Goal: Task Accomplishment & Management: Complete application form

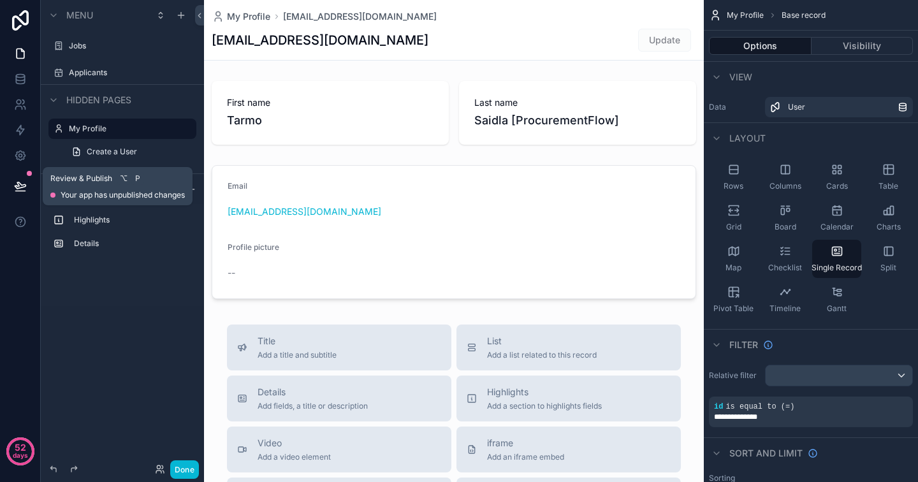
click at [29, 183] on button at bounding box center [20, 186] width 28 height 36
click at [24, 179] on button at bounding box center [20, 186] width 28 height 36
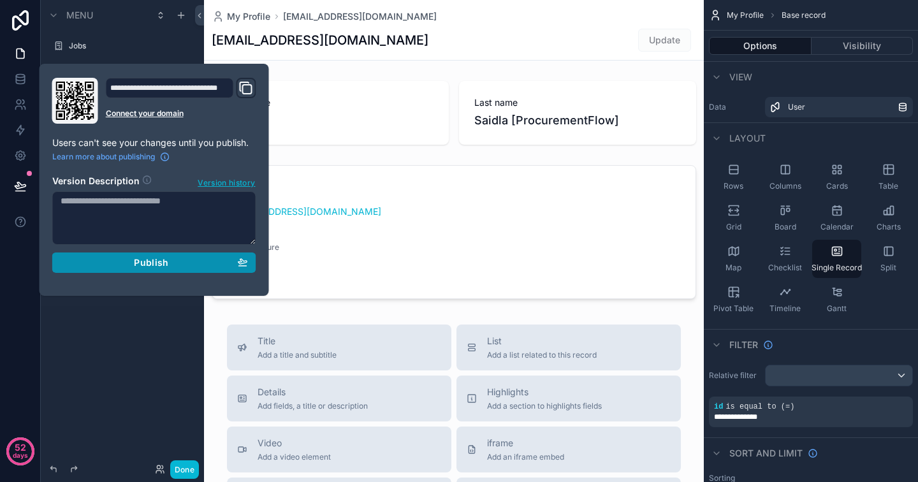
click at [149, 260] on span "Publish" at bounding box center [151, 262] width 34 height 11
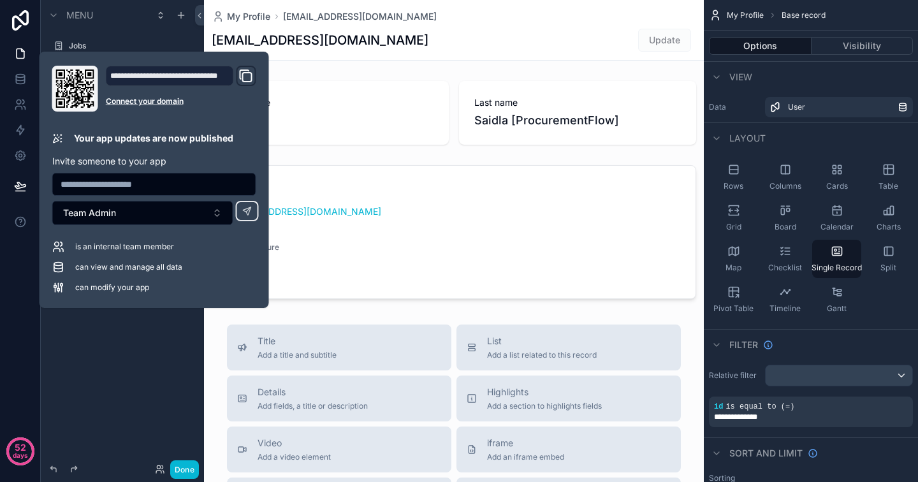
click at [334, 250] on div "scrollable content" at bounding box center [454, 440] width 500 height 881
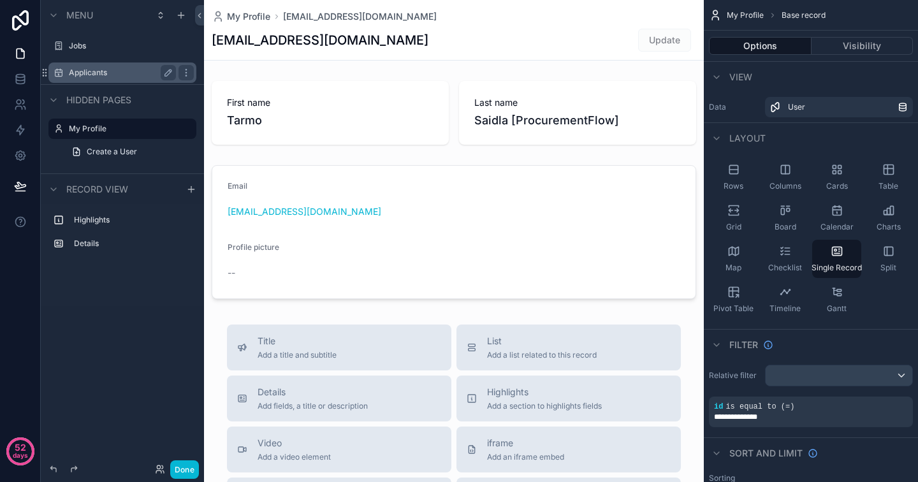
click at [91, 65] on div "Applicants" at bounding box center [122, 72] width 107 height 15
click at [99, 77] on label "Applicants" at bounding box center [120, 73] width 102 height 10
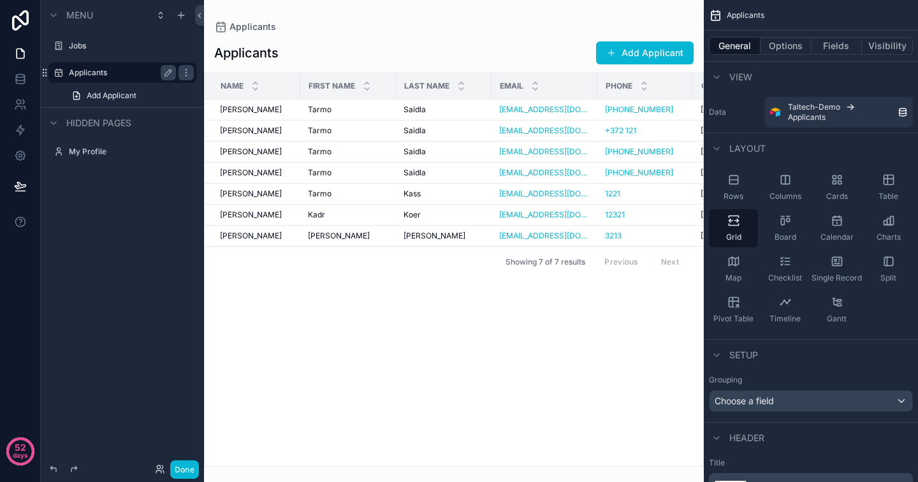
click at [617, 54] on div "scrollable content" at bounding box center [454, 241] width 500 height 482
click at [624, 53] on button "Add Applicant" at bounding box center [645, 52] width 98 height 23
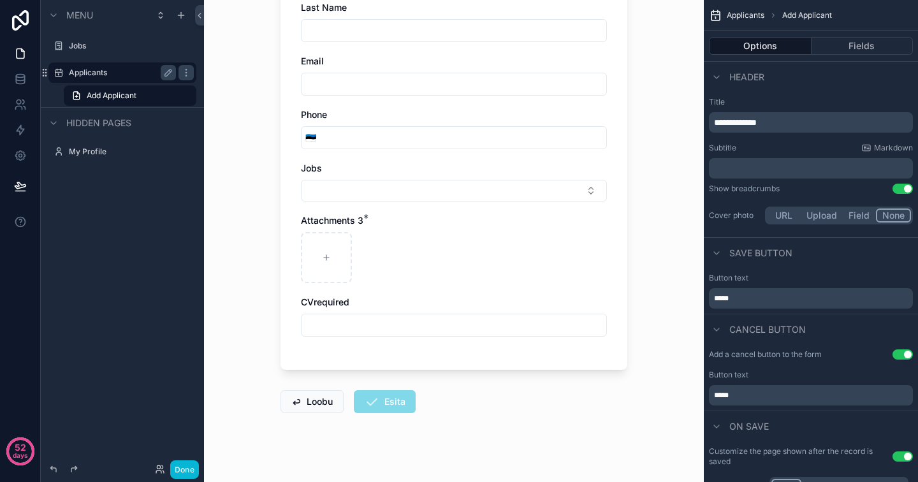
scroll to position [182, 0]
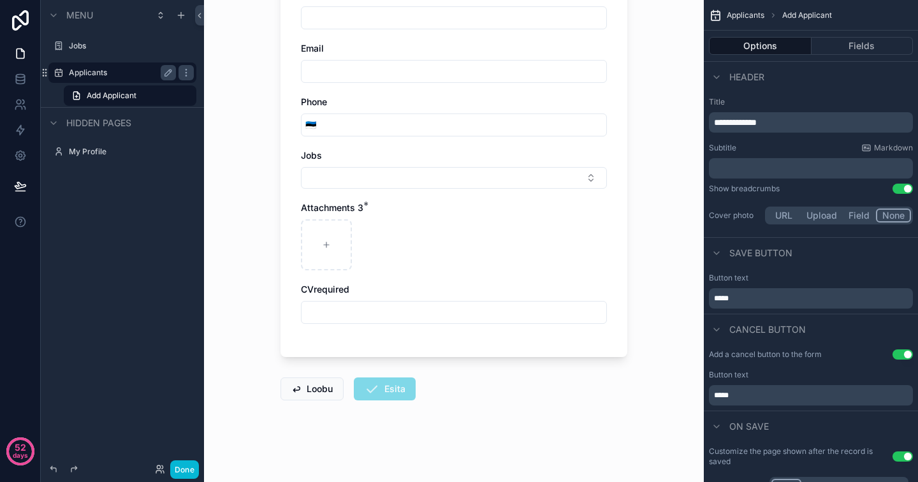
click at [547, 319] on input "scrollable content" at bounding box center [454, 313] width 305 height 18
type input "*"
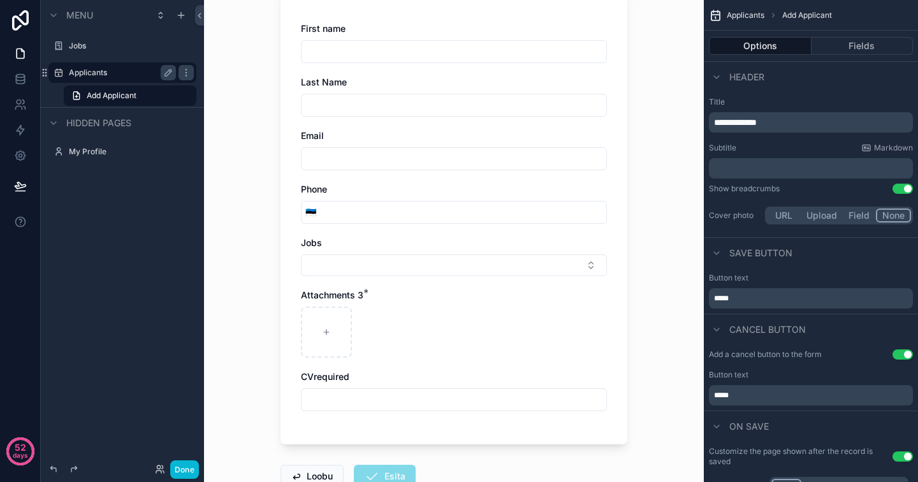
scroll to position [56, 0]
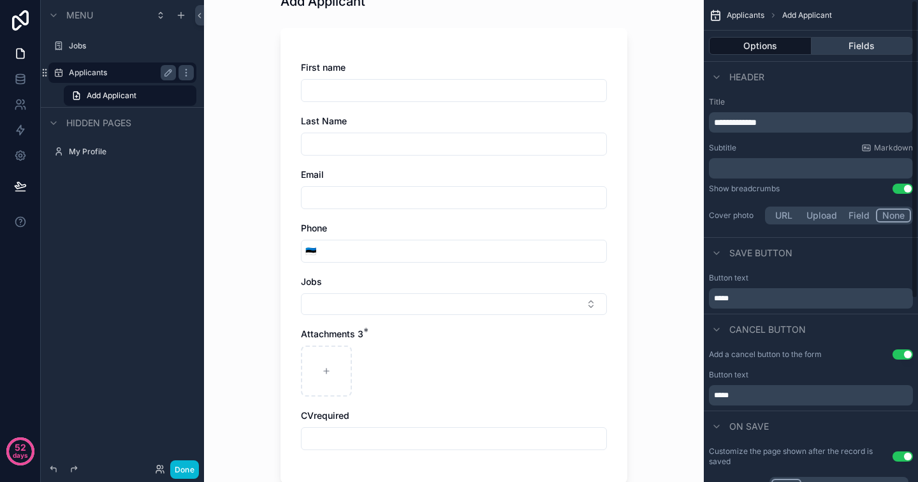
click at [843, 54] on button "Fields" at bounding box center [863, 46] width 102 height 18
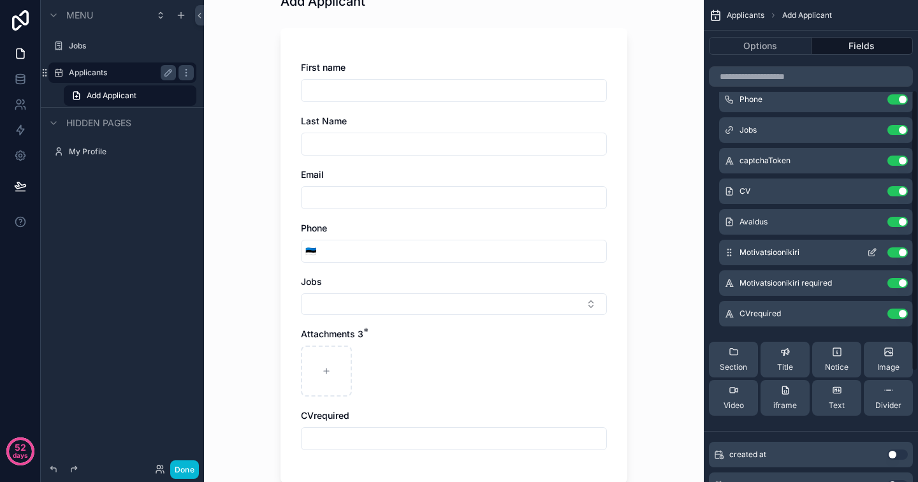
scroll to position [274, 0]
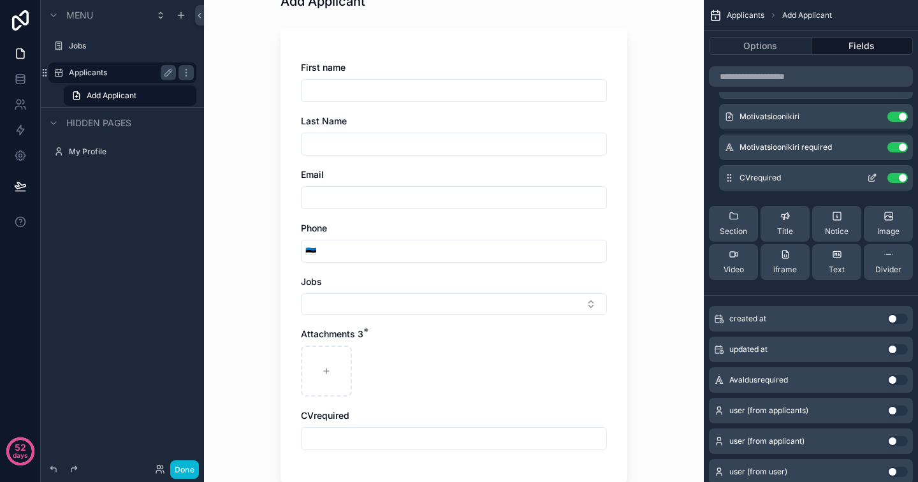
click at [872, 177] on icon "scrollable content" at bounding box center [873, 176] width 5 height 5
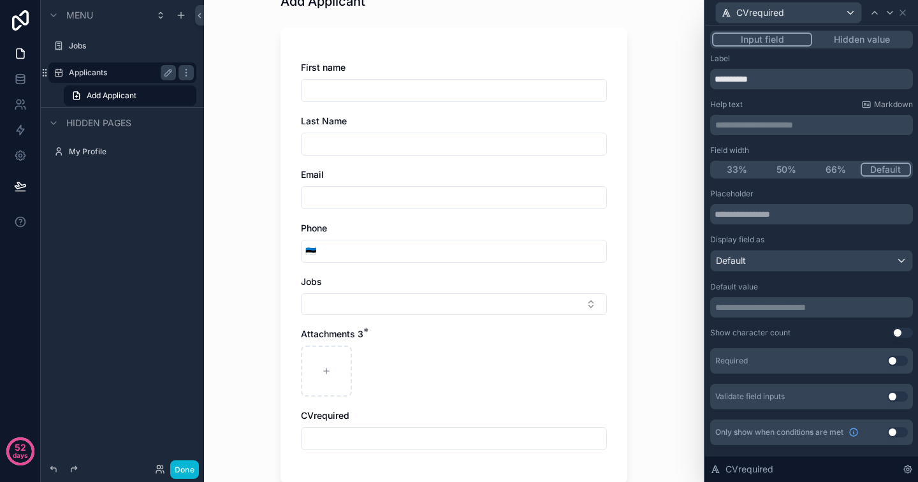
click at [756, 307] on p "**********" at bounding box center [813, 307] width 195 height 13
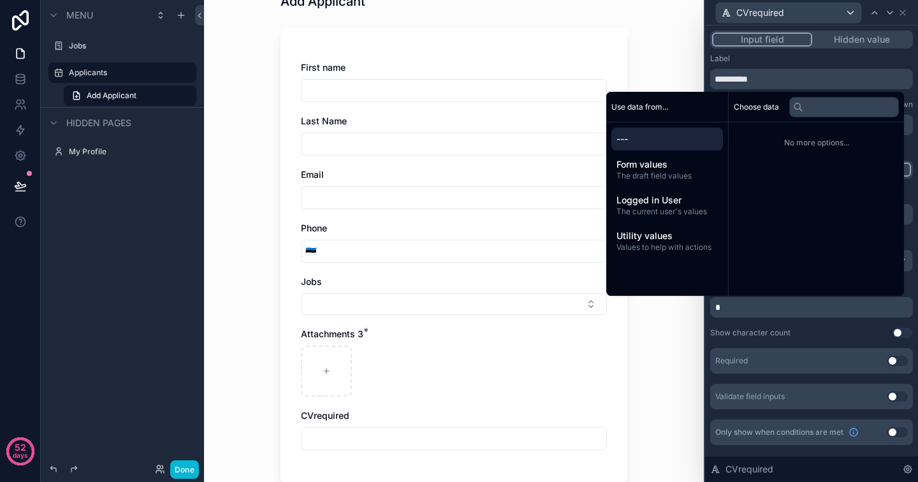
scroll to position [0, 0]
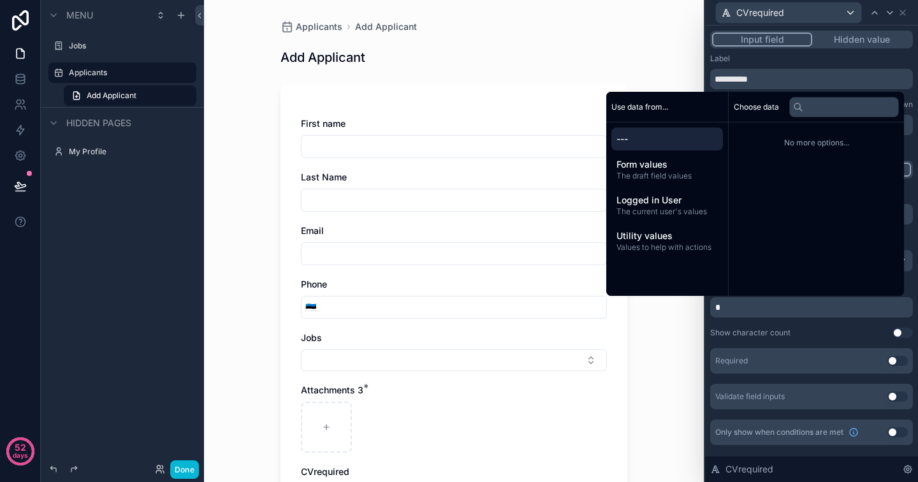
click at [670, 339] on div "Applicants Add Applicant Add Applicant First name Last Name Email Phone 🇪🇪 Jobs…" at bounding box center [454, 241] width 500 height 482
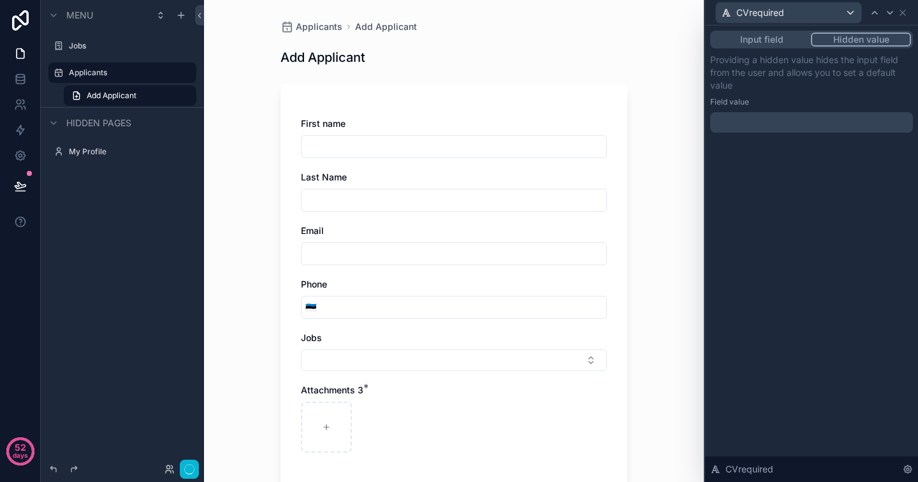
click at [862, 40] on button "Hidden value" at bounding box center [861, 40] width 100 height 14
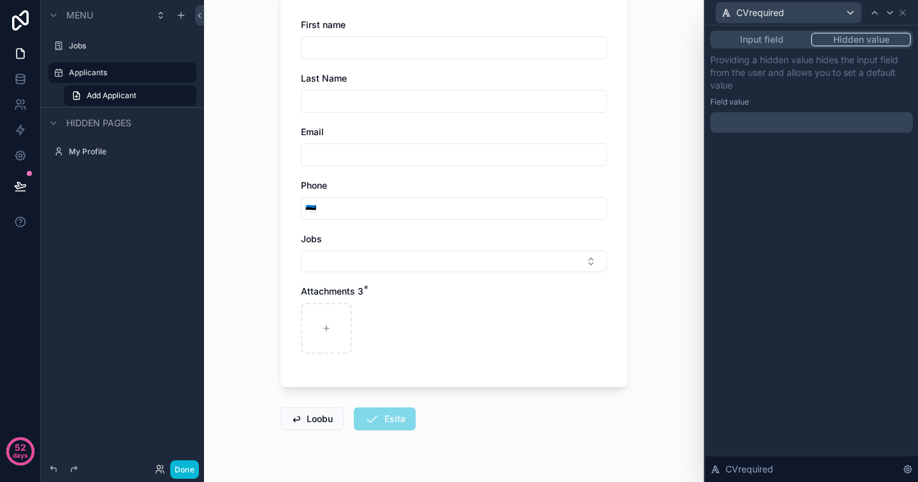
scroll to position [129, 0]
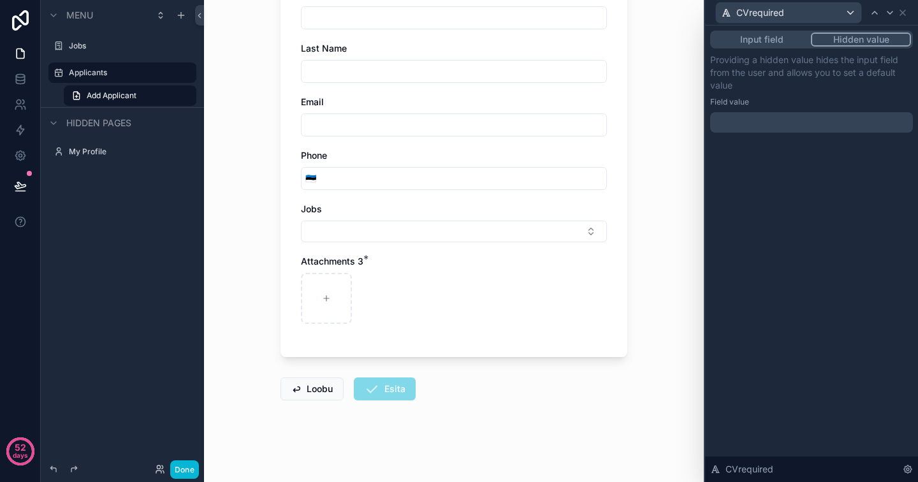
click at [771, 116] on p "﻿" at bounding box center [813, 122] width 195 height 13
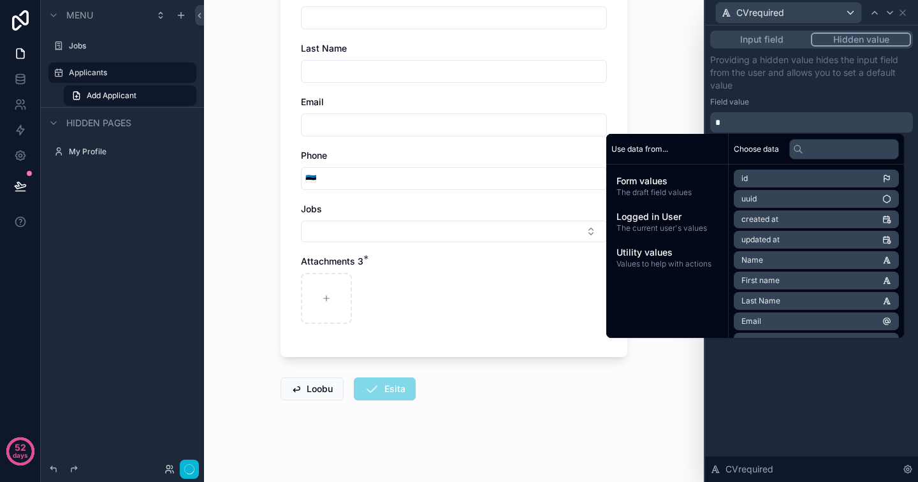
scroll to position [0, 0]
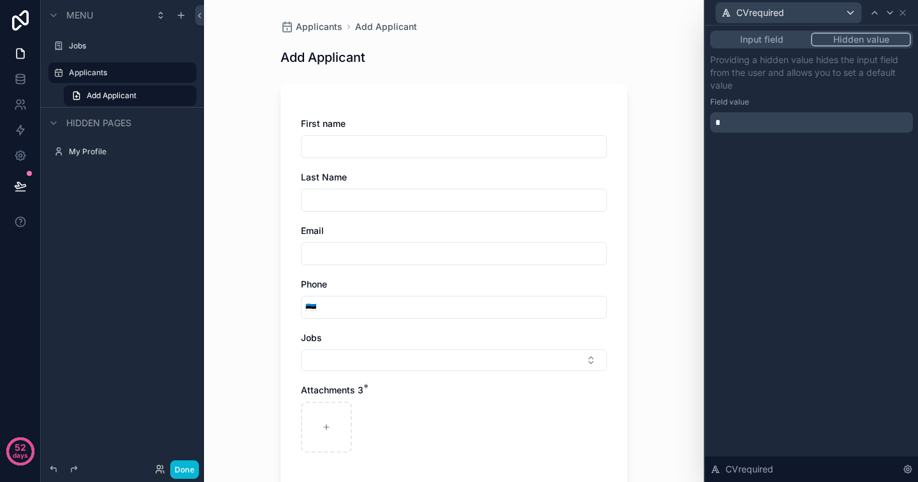
click at [666, 107] on div "Applicants Add Applicant Add Applicant First name Last Name Email Phone 🇪🇪 Jobs…" at bounding box center [454, 241] width 500 height 482
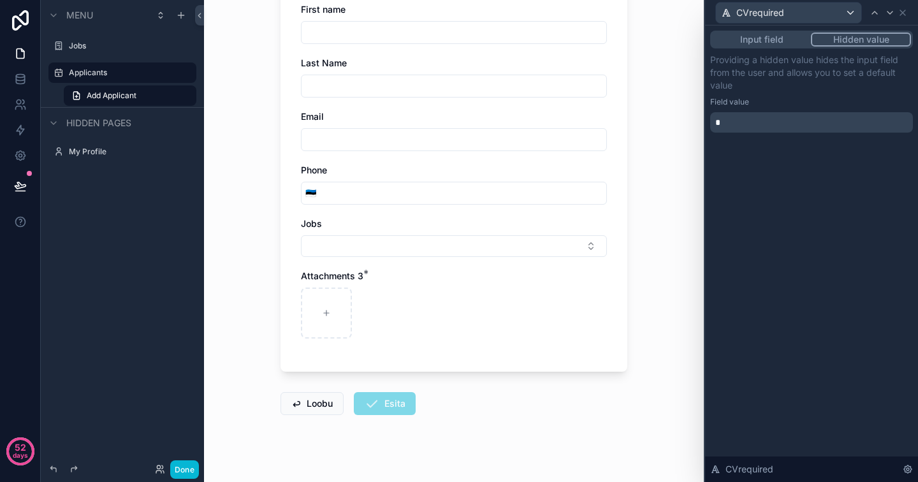
scroll to position [112, 0]
click at [793, 119] on p "*" at bounding box center [813, 122] width 195 height 13
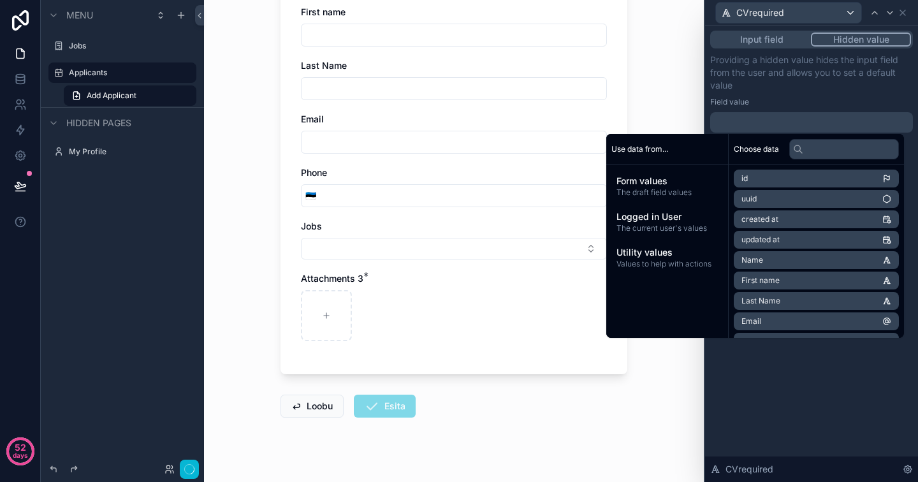
scroll to position [0, 0]
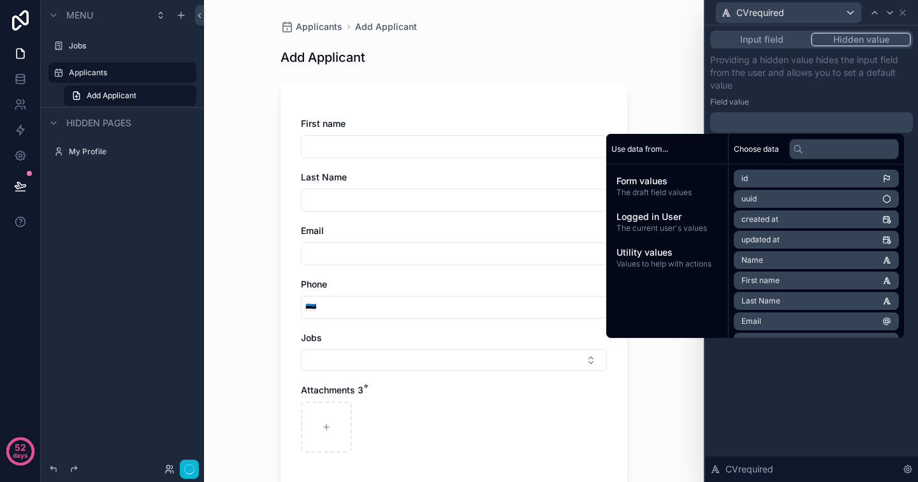
click at [793, 119] on p "﻿" at bounding box center [813, 122] width 195 height 13
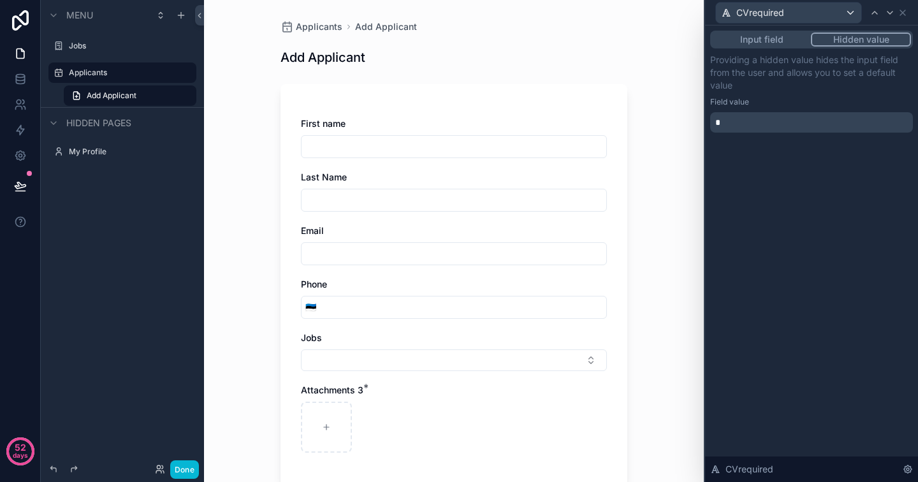
click at [798, 397] on div "Input field Hidden value Providing a hidden value hides the input field from th…" at bounding box center [811, 254] width 213 height 457
click at [769, 36] on button "Input field" at bounding box center [761, 40] width 99 height 14
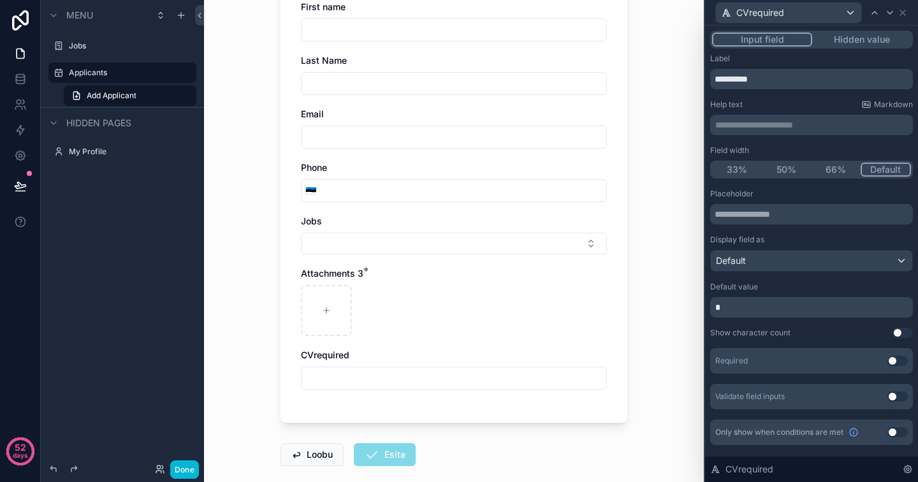
scroll to position [120, 0]
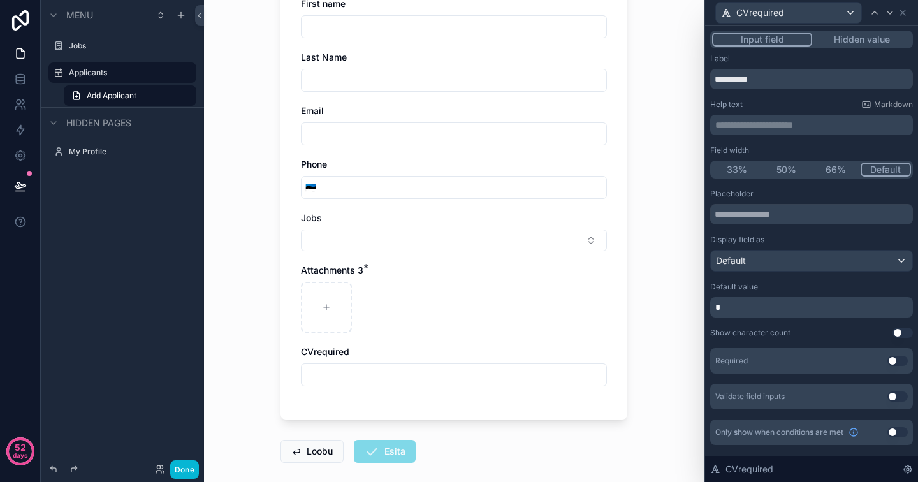
click at [483, 371] on input "scrollable content" at bounding box center [454, 375] width 305 height 18
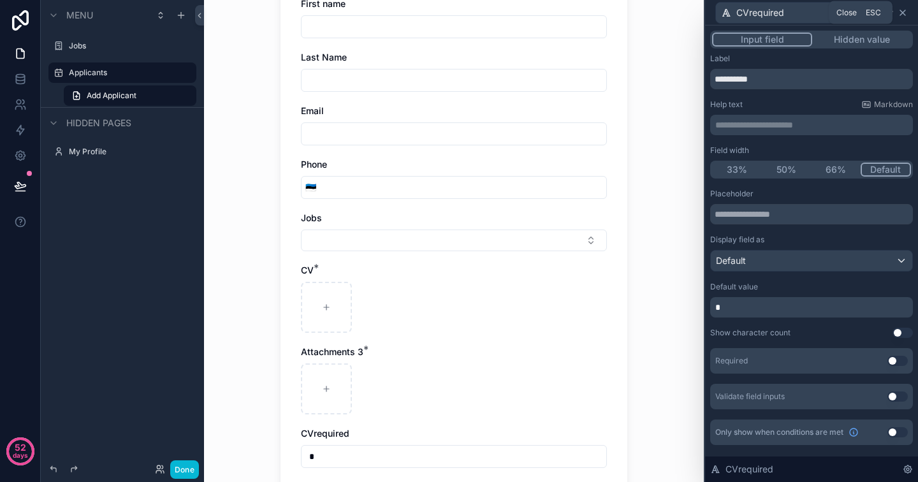
type input "*"
click at [898, 8] on icon at bounding box center [903, 13] width 10 height 10
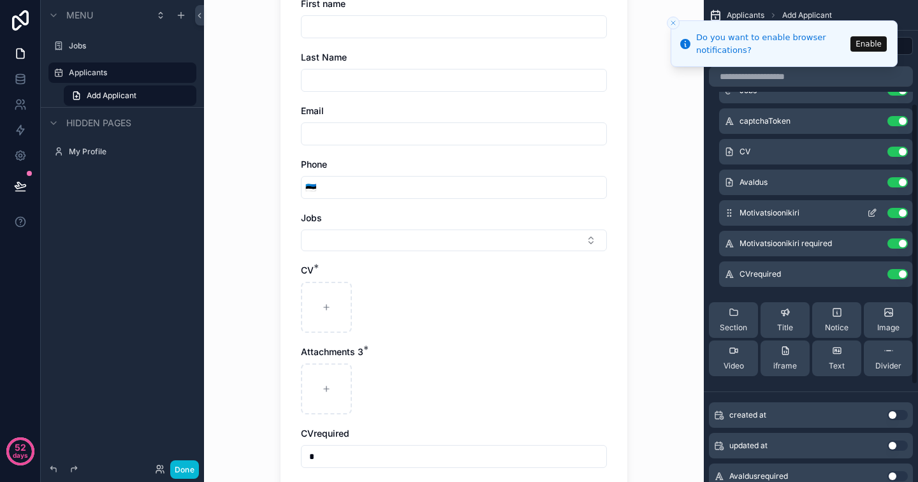
scroll to position [177, 0]
click at [899, 210] on button "Use setting" at bounding box center [898, 214] width 20 height 10
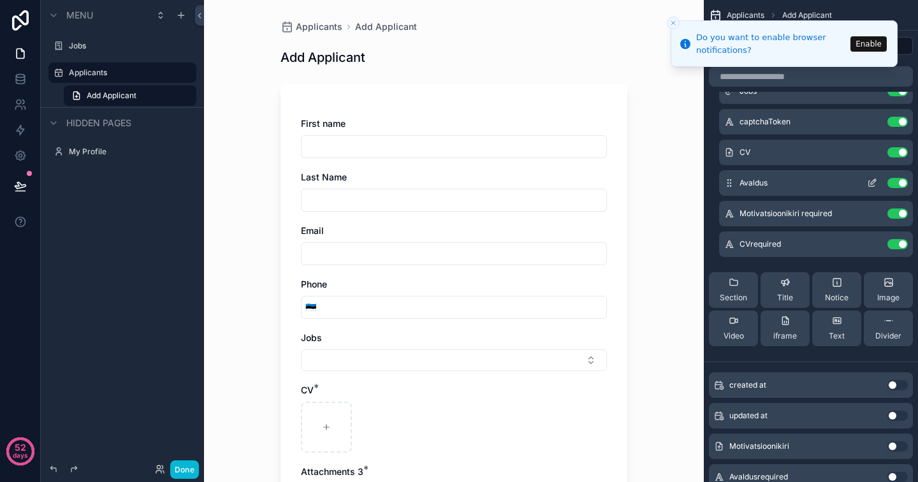
click at [901, 184] on button "Use setting" at bounding box center [898, 183] width 20 height 10
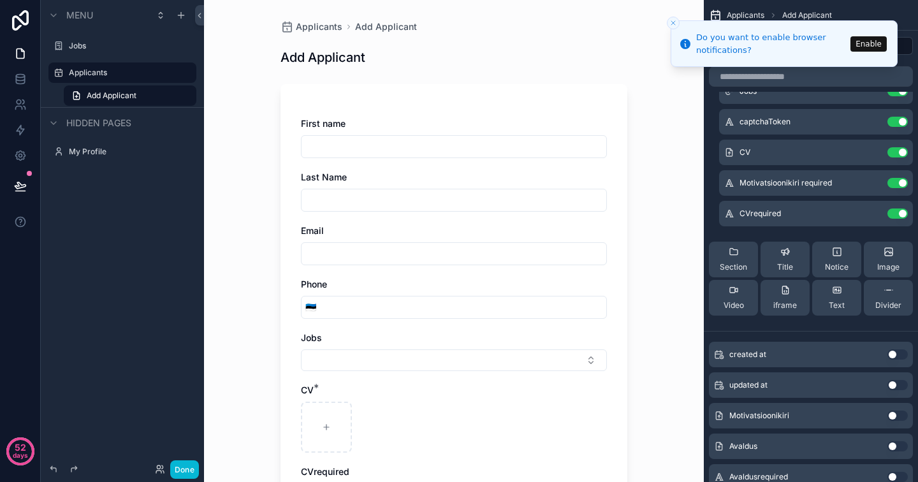
click at [676, 26] on icon "Close toast" at bounding box center [674, 23] width 8 height 8
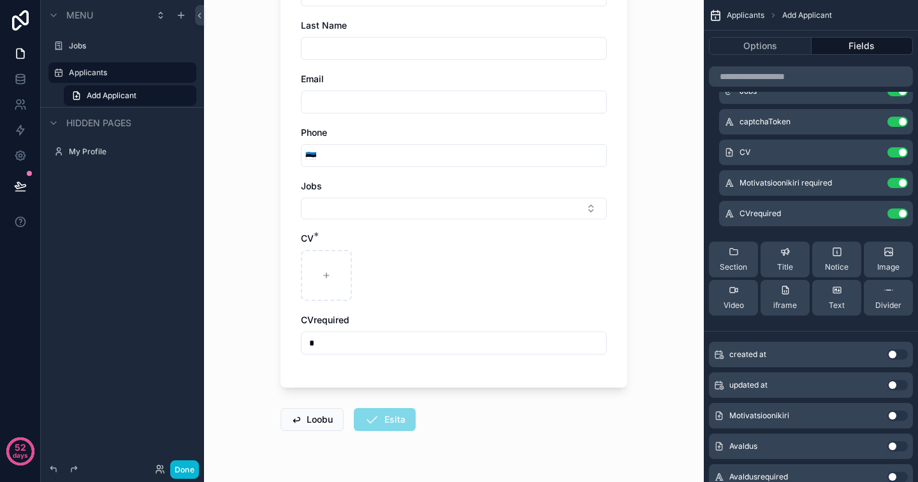
scroll to position [182, 0]
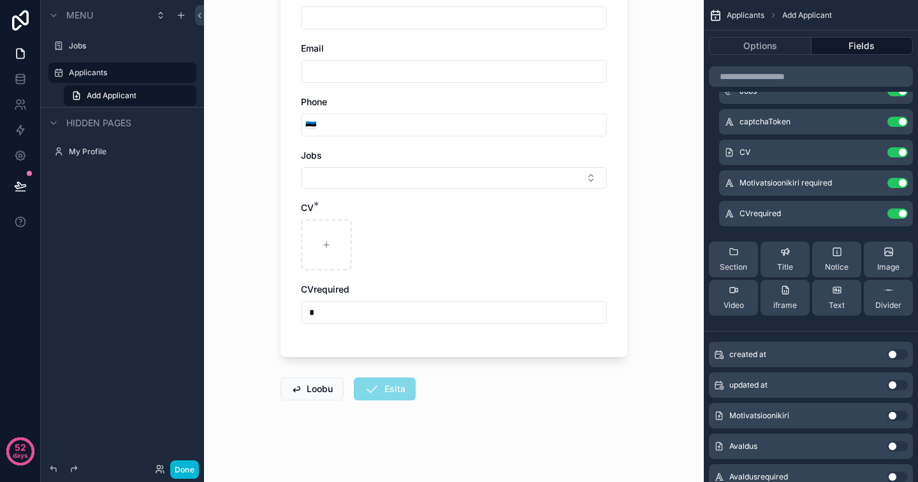
click at [421, 320] on input "*" at bounding box center [454, 313] width 305 height 18
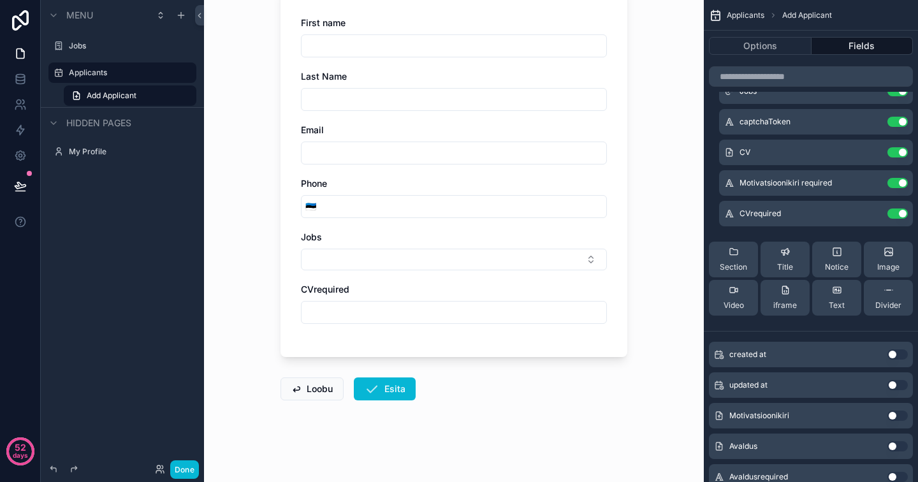
click at [493, 232] on div "Jobs" at bounding box center [454, 237] width 306 height 13
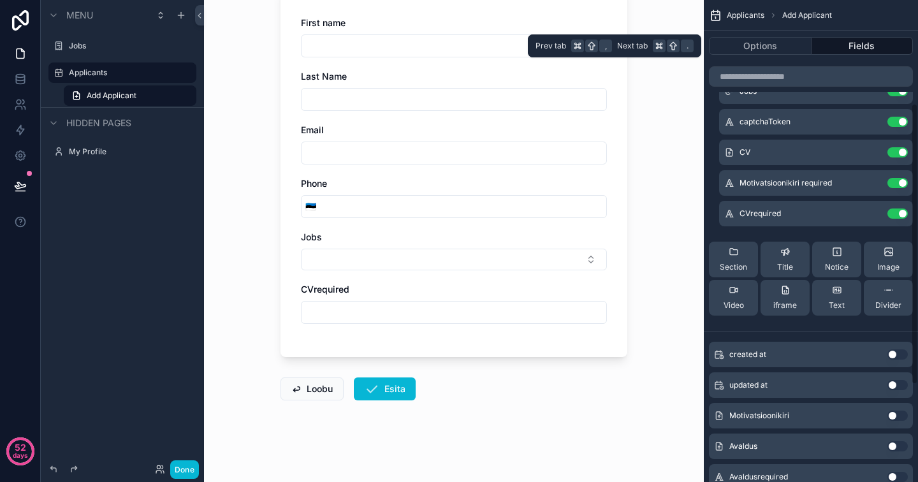
click at [873, 47] on button "Fields" at bounding box center [863, 46] width 102 height 18
